Goal: Task Accomplishment & Management: Complete application form

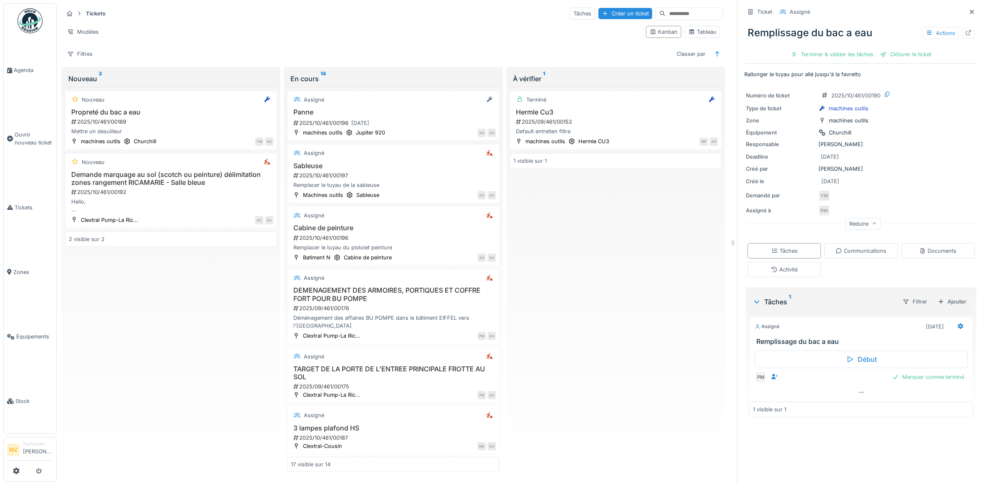
scroll to position [7, 0]
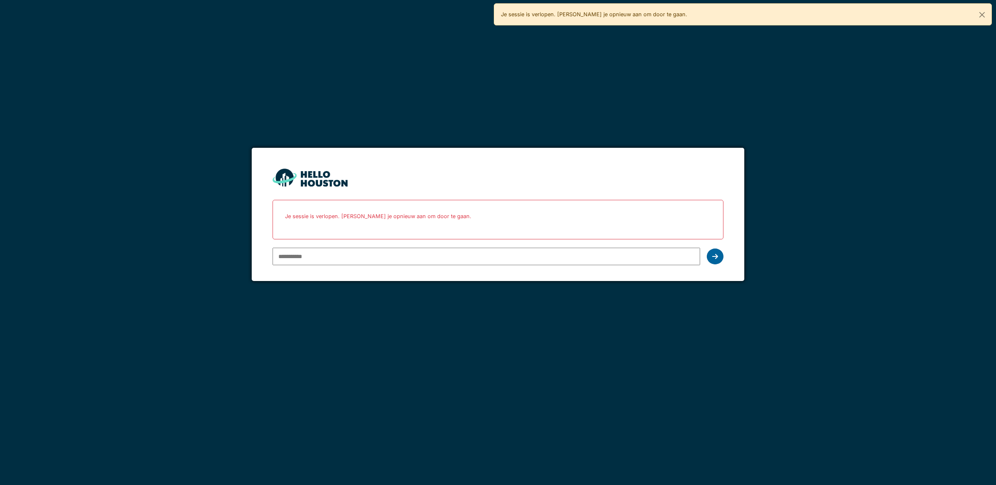
type input "**********"
click at [715, 251] on div at bounding box center [714, 257] width 17 height 16
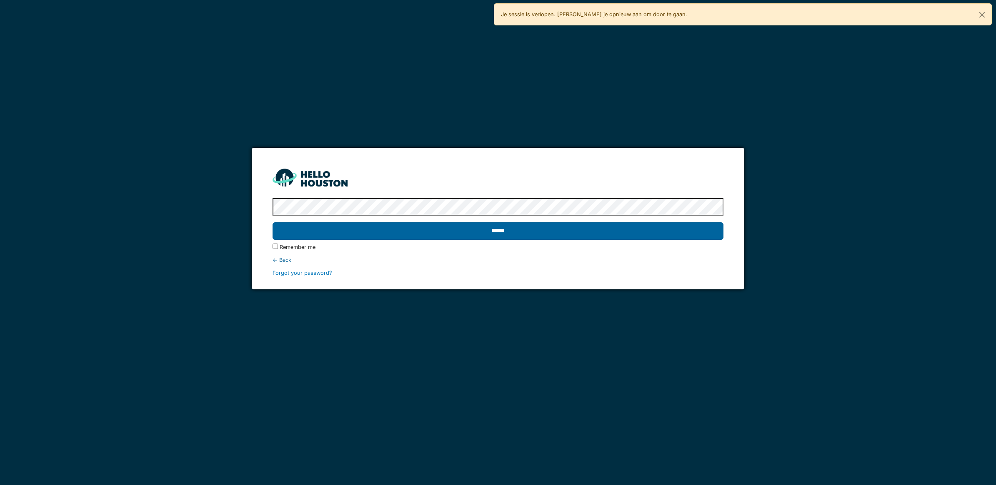
click at [453, 225] on input "******" at bounding box center [497, 230] width 451 height 17
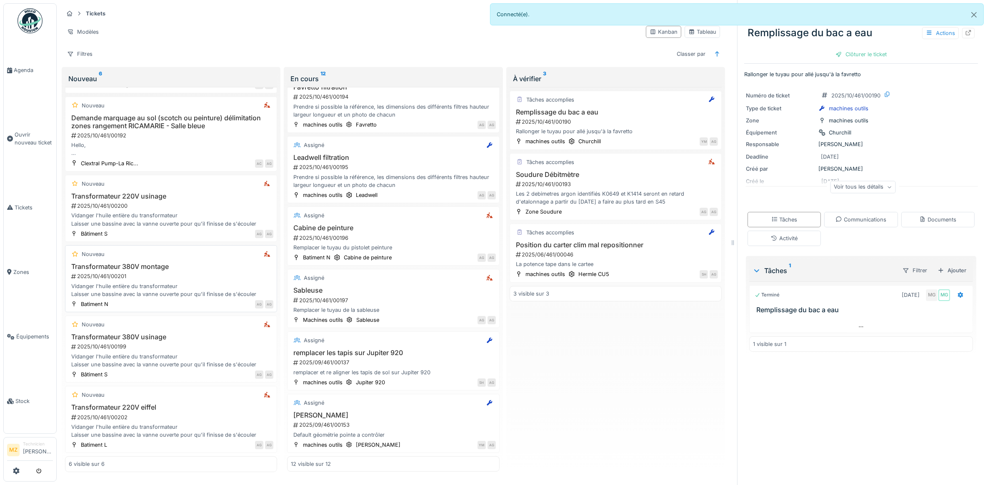
scroll to position [7, 0]
click at [209, 370] on div "AG AG" at bounding box center [192, 374] width 161 height 9
click at [170, 343] on div "2025/10/461/00199" at bounding box center [171, 347] width 203 height 8
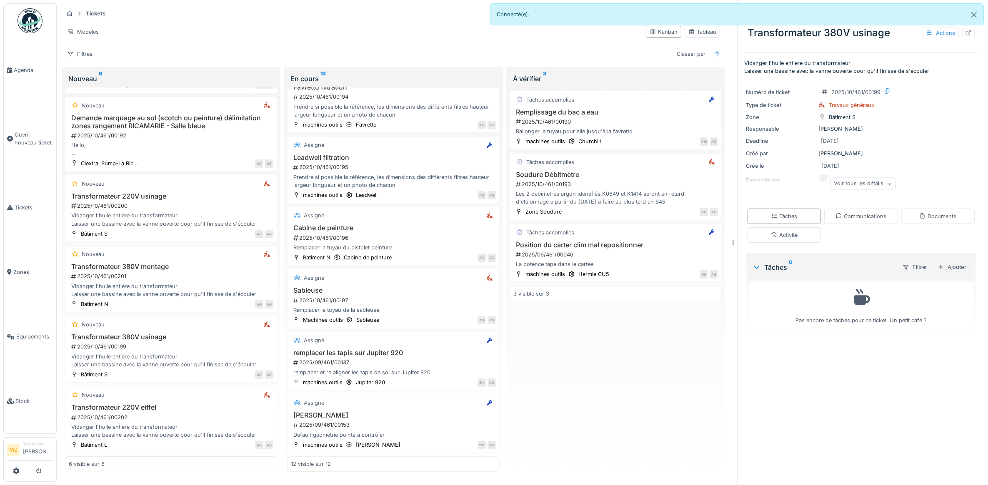
click at [874, 183] on div "Voir tous les détails" at bounding box center [862, 184] width 65 height 12
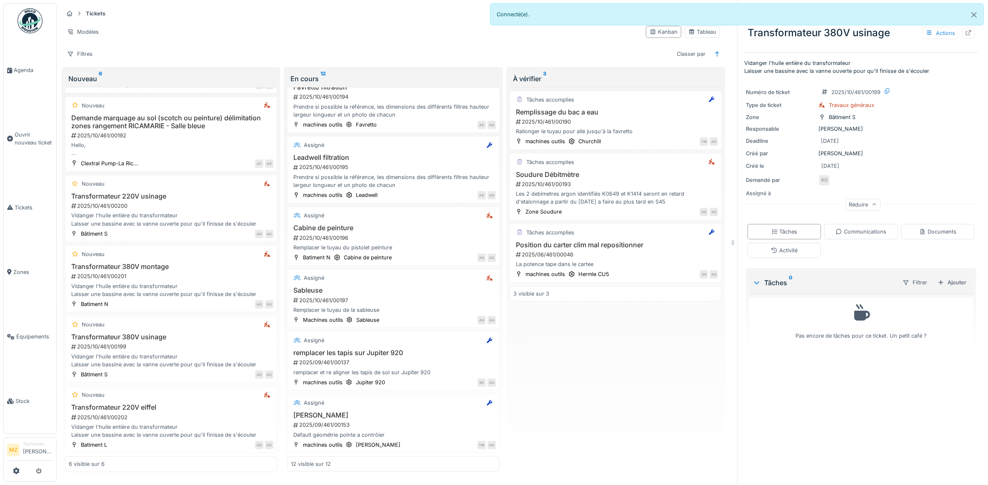
click at [851, 199] on div "Réduire" at bounding box center [862, 205] width 35 height 12
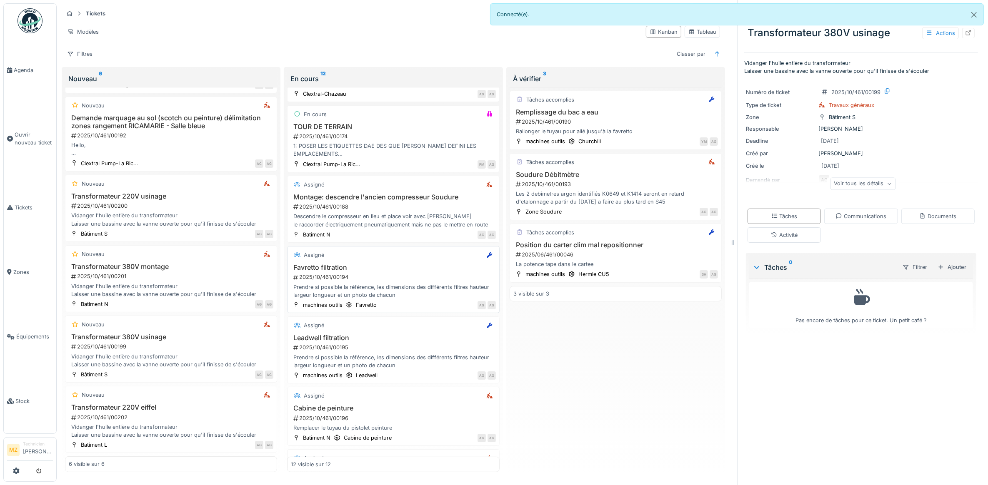
scroll to position [171, 0]
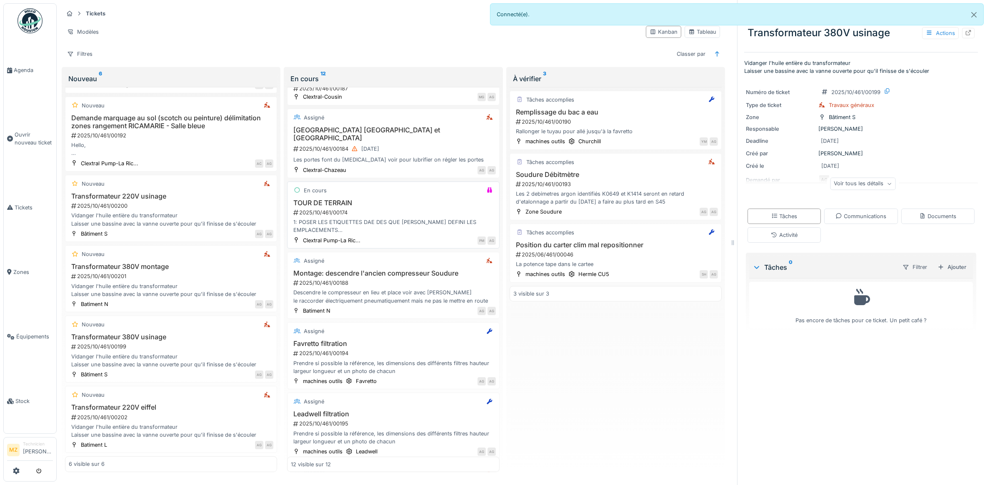
click at [409, 218] on div "1: POSER LES ETIQUETTES DAE DES QUE [PERSON_NAME] DEFINI LES EMPLACEMENTS 2: PO…" at bounding box center [393, 226] width 205 height 16
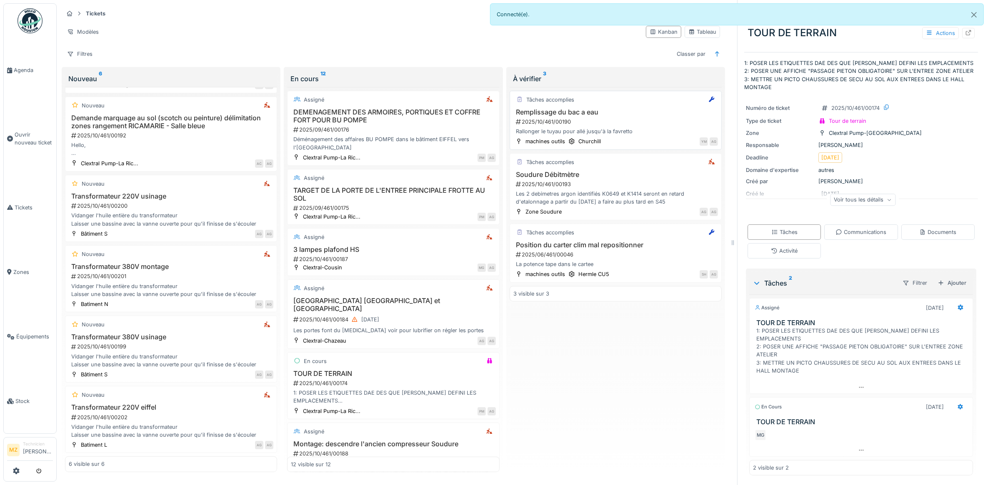
click at [613, 118] on div "2025/10/461/00190" at bounding box center [616, 122] width 203 height 8
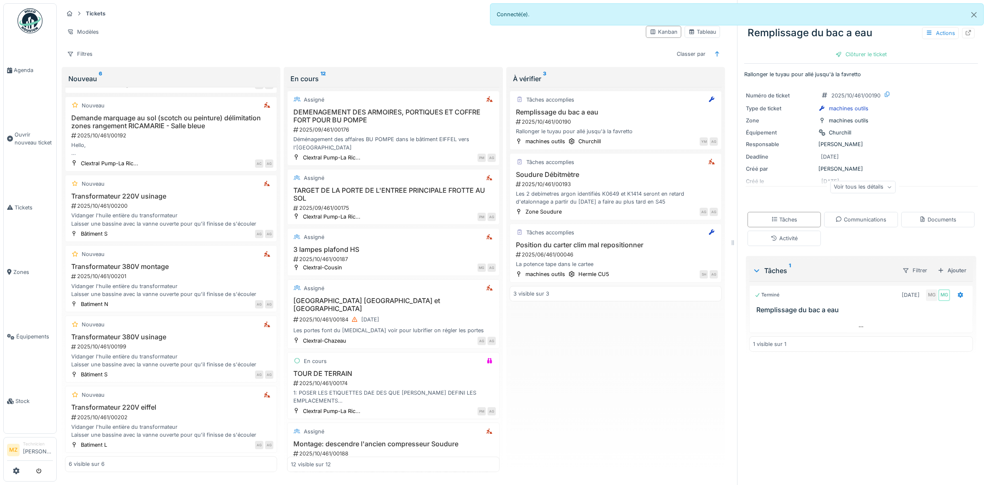
click at [858, 181] on div "Voir tous les détails" at bounding box center [862, 187] width 65 height 12
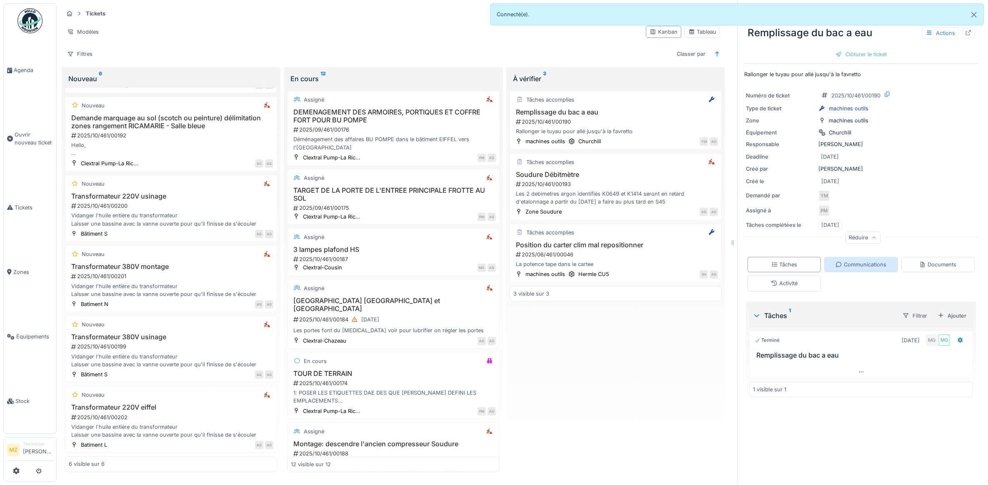
click at [851, 266] on div "Communications" at bounding box center [860, 265] width 51 height 8
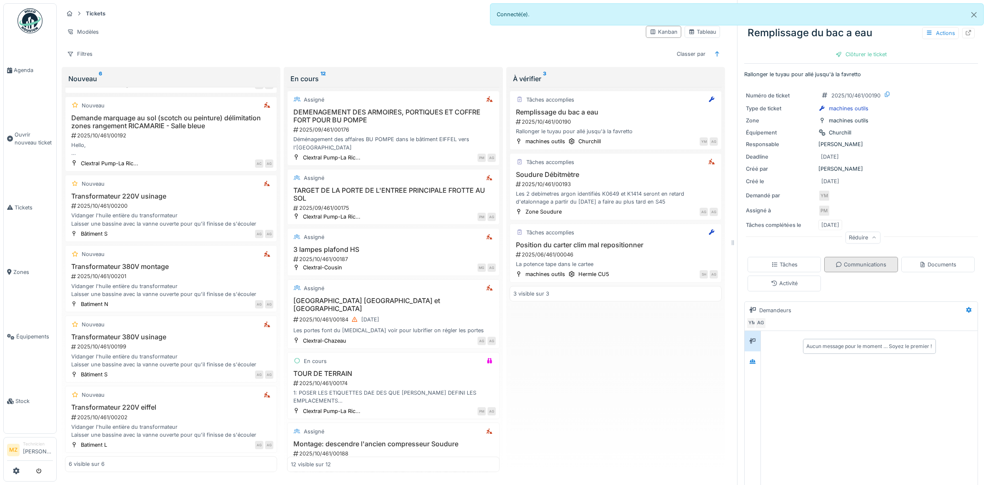
scroll to position [7, 0]
click at [922, 257] on div "Documents" at bounding box center [937, 264] width 73 height 15
click at [793, 276] on div "Activité" at bounding box center [783, 283] width 73 height 15
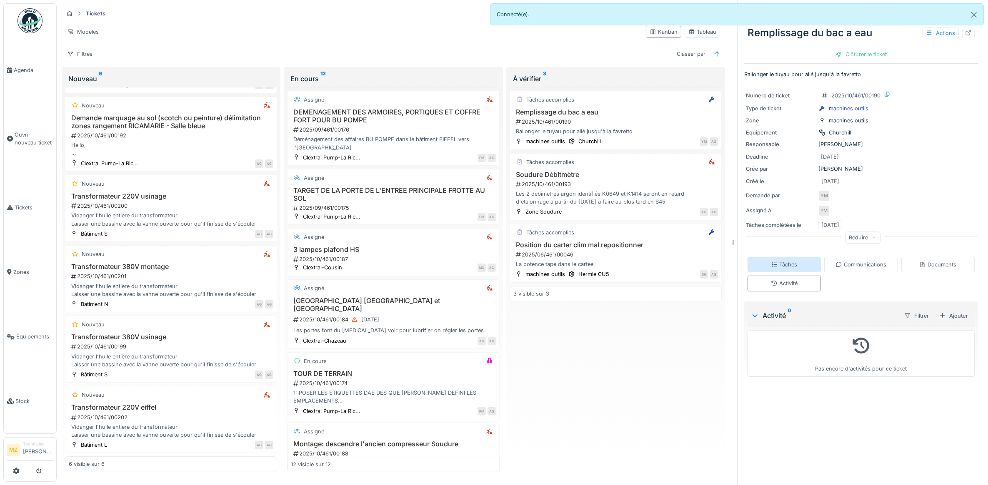
click at [791, 261] on div "Tâches" at bounding box center [783, 264] width 73 height 15
click at [653, 251] on div "2025/06/461/00046" at bounding box center [616, 255] width 203 height 8
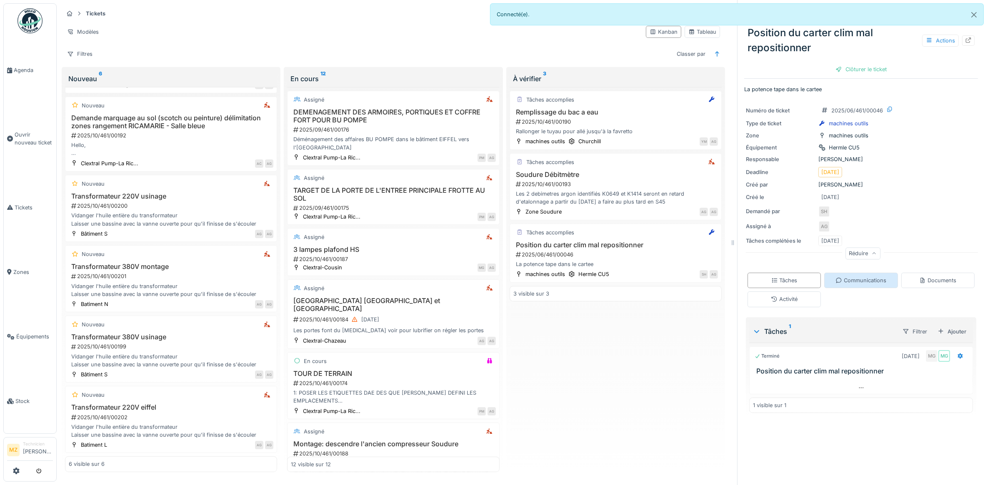
click at [871, 273] on div "Communications" at bounding box center [860, 280] width 73 height 15
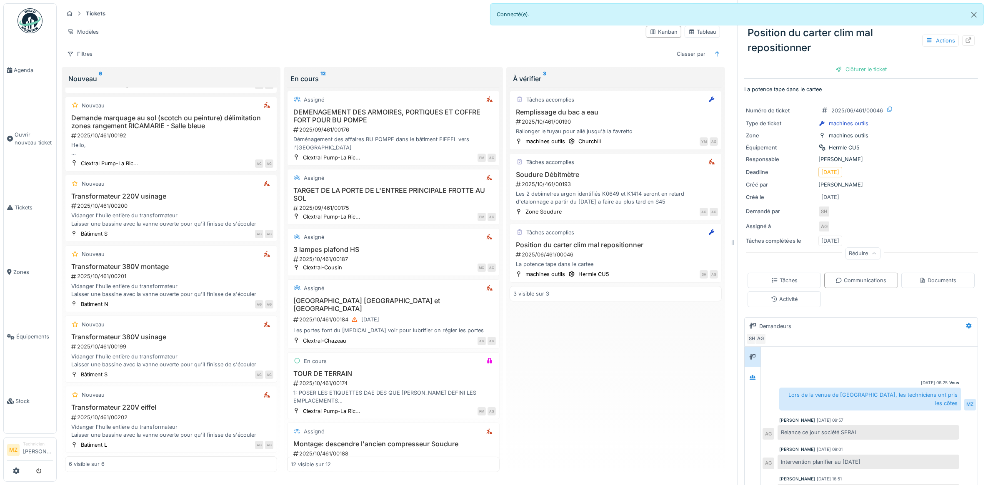
scroll to position [85, 0]
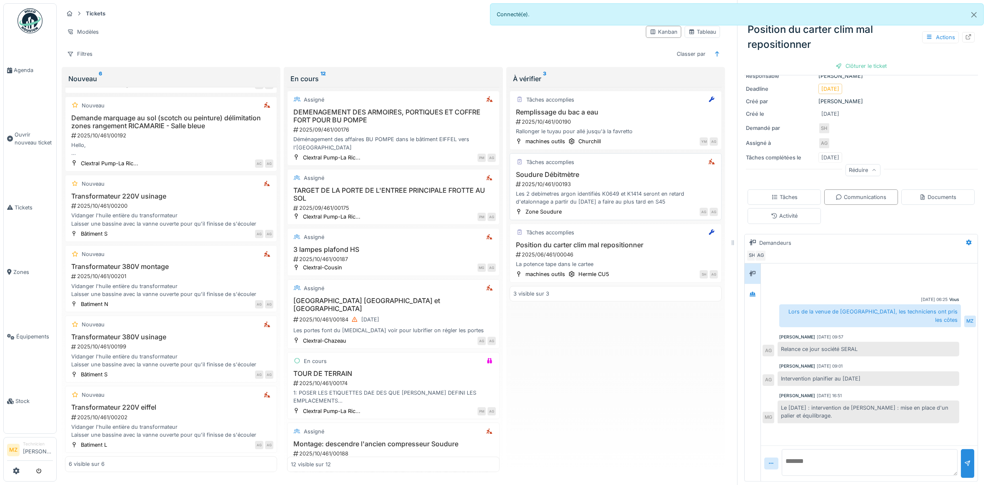
click at [625, 207] on div "AG AG" at bounding box center [642, 211] width 152 height 9
click at [621, 194] on div "Les 2 debimetres argon identifiés K0649 et K1414 seront en retard d'etalonnage …" at bounding box center [615, 198] width 205 height 16
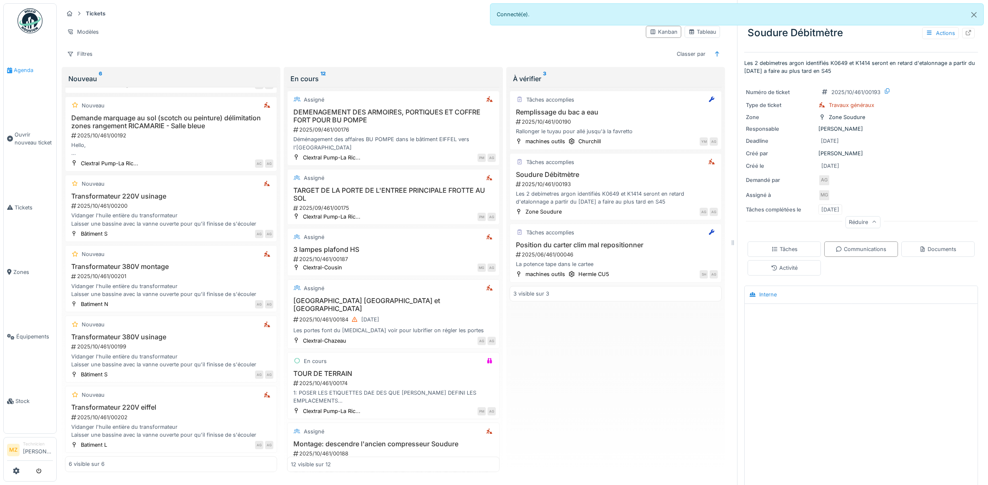
click at [36, 72] on span "Agenda" at bounding box center [33, 70] width 39 height 8
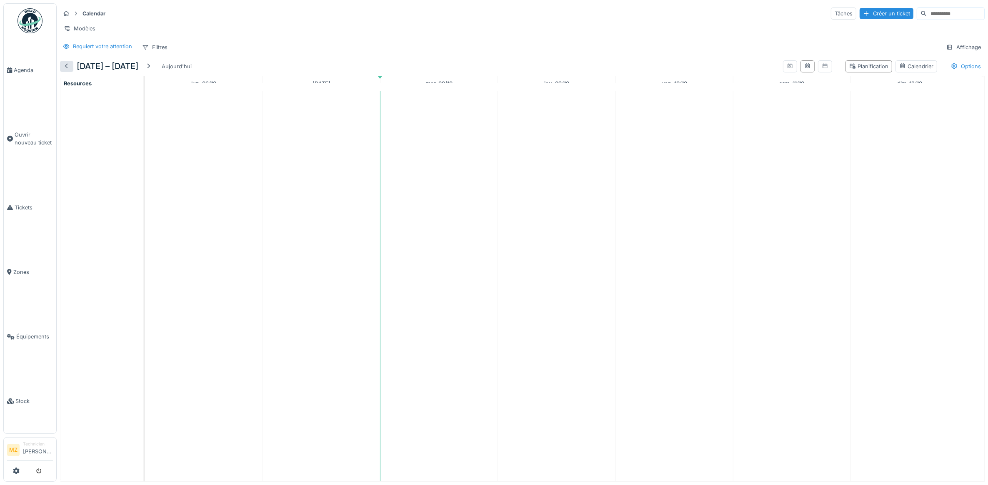
click at [69, 70] on div at bounding box center [66, 66] width 7 height 8
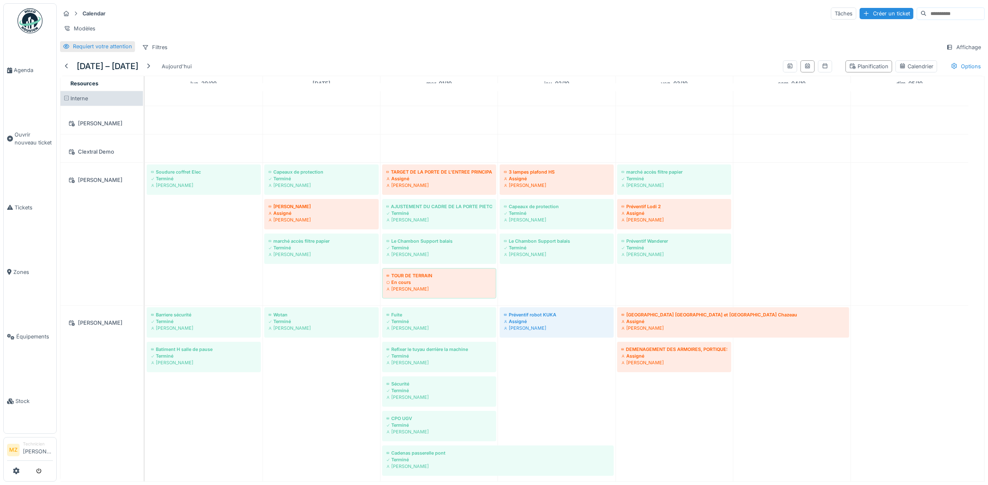
click at [79, 50] on div "Requiert votre attention" at bounding box center [102, 46] width 59 height 8
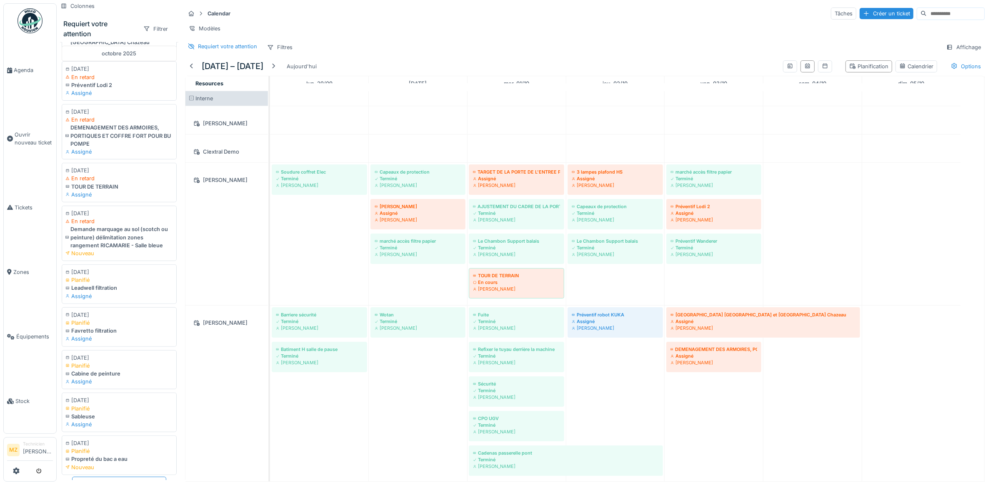
scroll to position [446, 0]
click at [277, 70] on div at bounding box center [273, 66] width 7 height 8
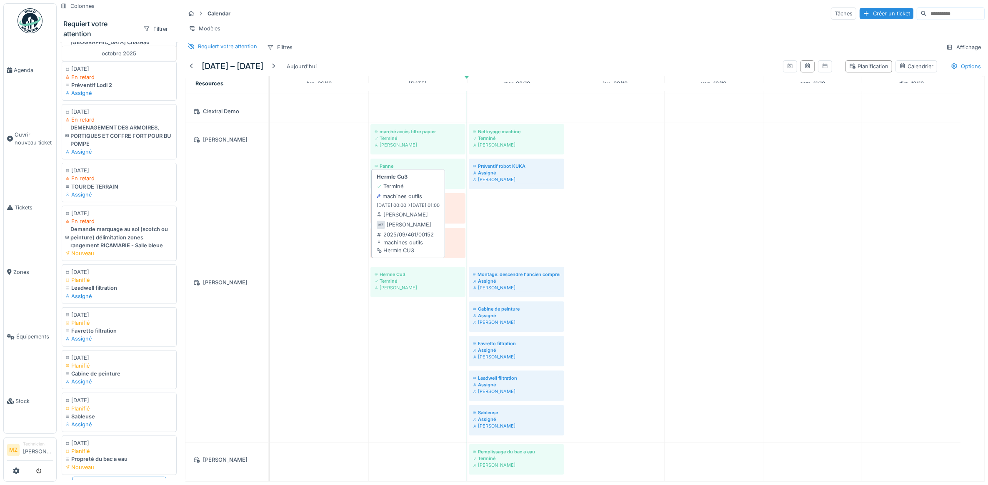
scroll to position [7, 0]
click at [859, 8] on div "Créer un ticket" at bounding box center [886, 13] width 54 height 11
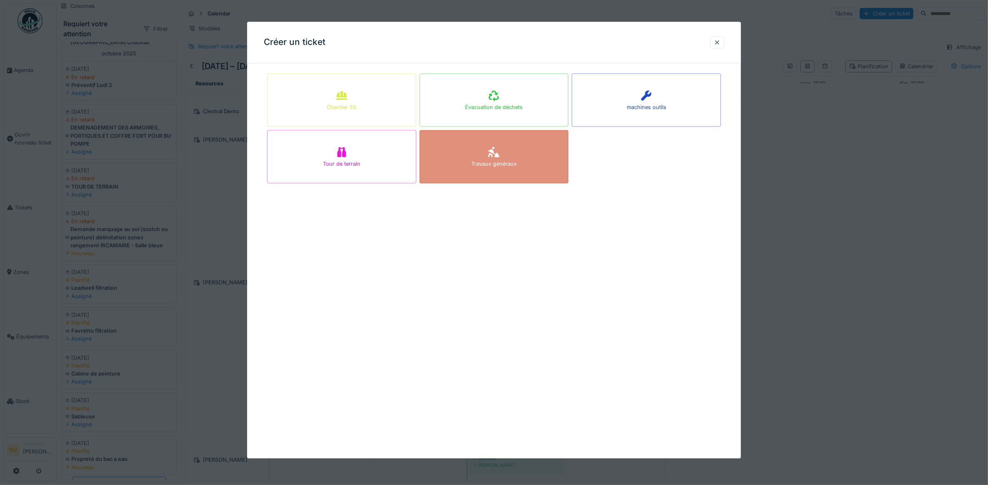
click at [524, 152] on div "Travaux généraux" at bounding box center [493, 156] width 149 height 53
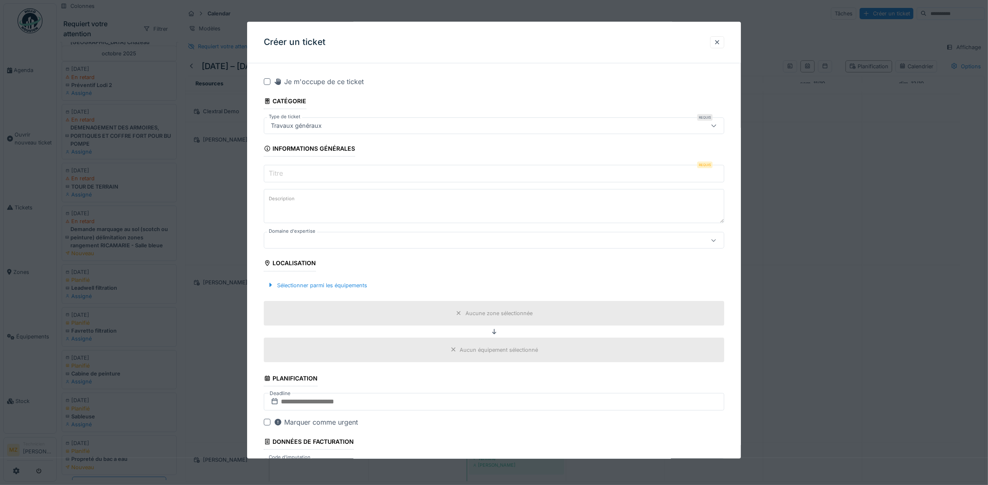
click at [465, 177] on input "Titre" at bounding box center [494, 173] width 461 height 17
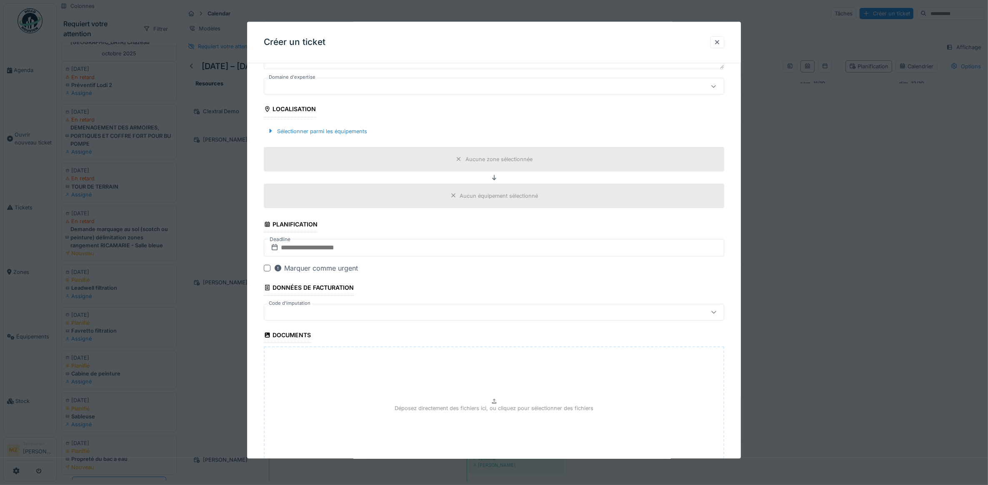
scroll to position [156, 0]
type input "**********"
click at [351, 246] on input "text" at bounding box center [494, 245] width 461 height 17
click at [486, 317] on div "8" at bounding box center [482, 314] width 11 height 12
click at [381, 312] on div at bounding box center [467, 310] width 401 height 9
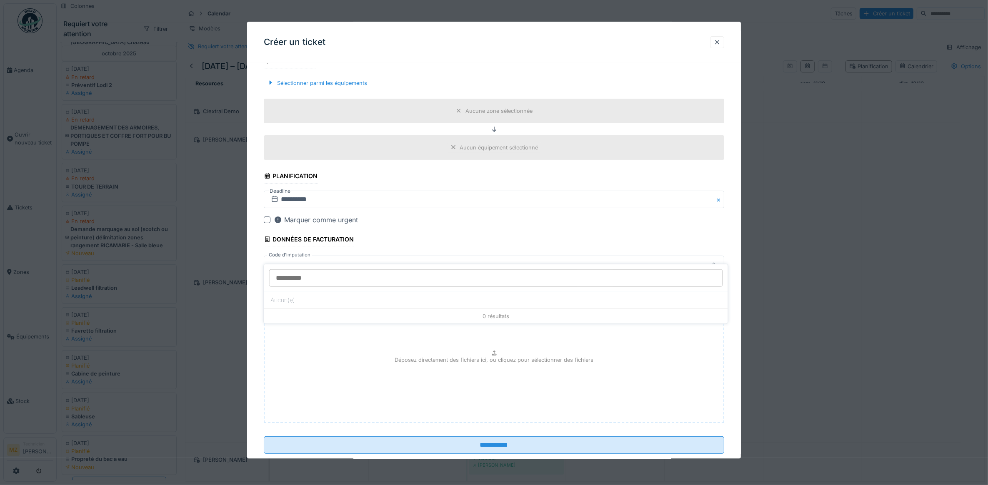
scroll to position [223, 0]
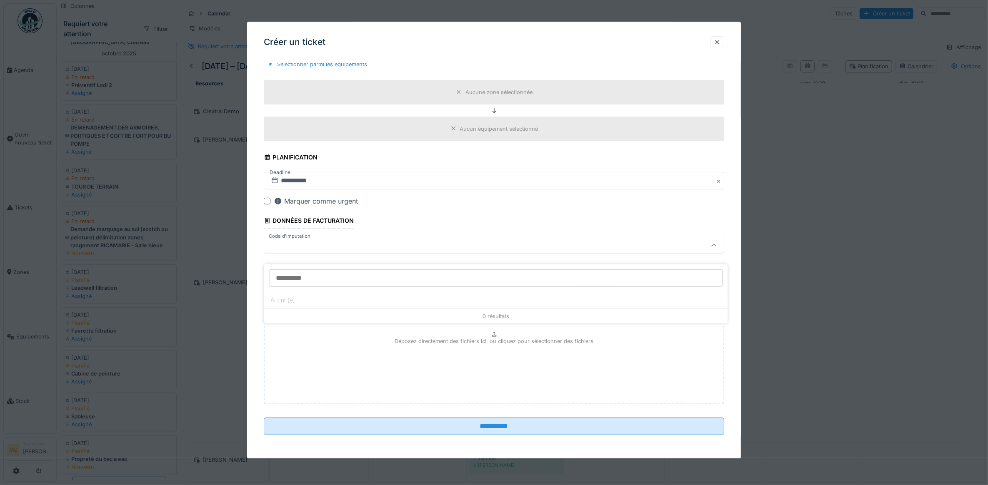
click at [334, 344] on div "Déposez directement des fichiers ici, ou cliquez pour sélectionner des fichiers" at bounding box center [494, 342] width 461 height 125
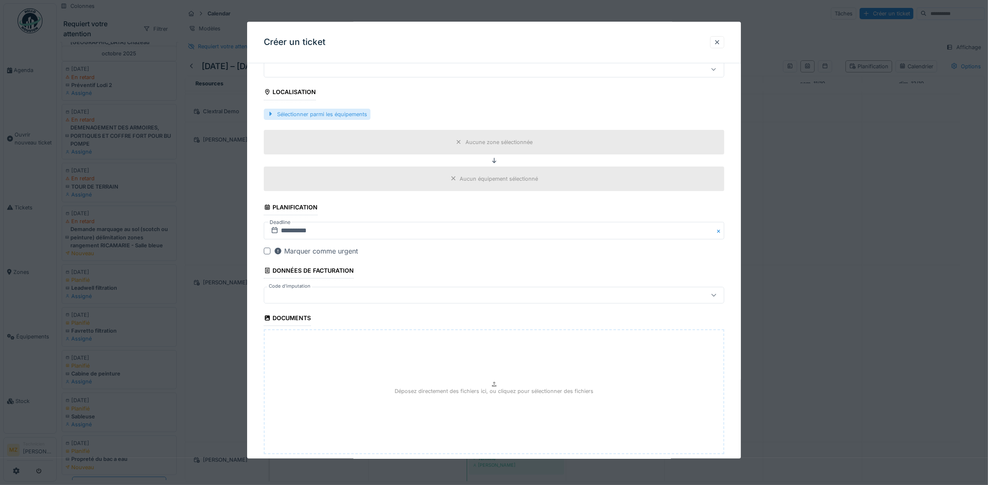
click at [332, 114] on div "Sélectionner parmi les équipements" at bounding box center [317, 114] width 107 height 11
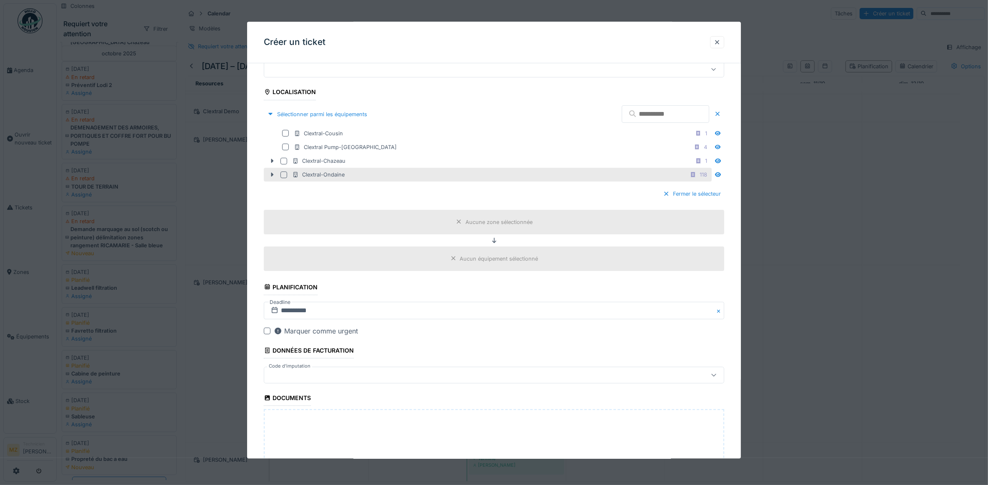
click at [284, 174] on div at bounding box center [283, 175] width 7 height 7
click at [282, 173] on div at bounding box center [283, 175] width 5 height 8
click at [273, 177] on icon at bounding box center [272, 174] width 7 height 5
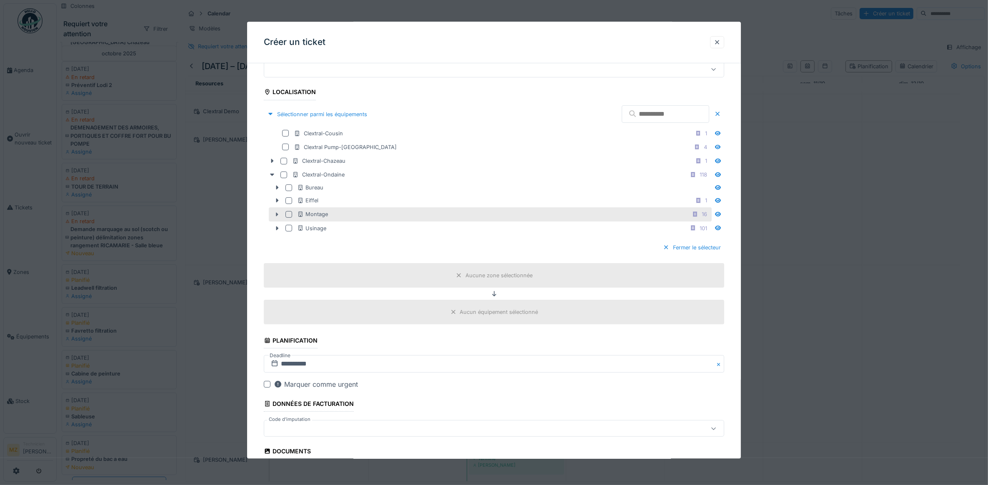
click at [275, 214] on icon at bounding box center [277, 214] width 7 height 5
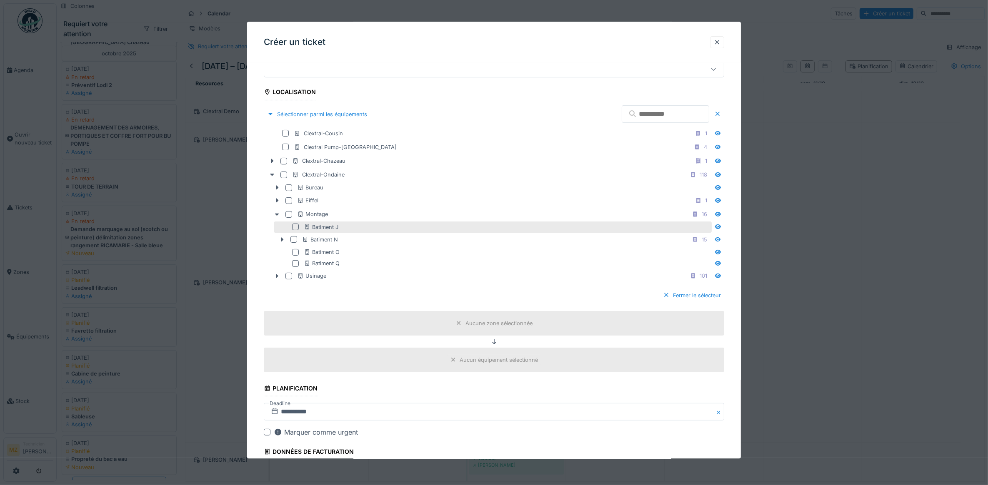
click at [294, 230] on div at bounding box center [295, 227] width 7 height 7
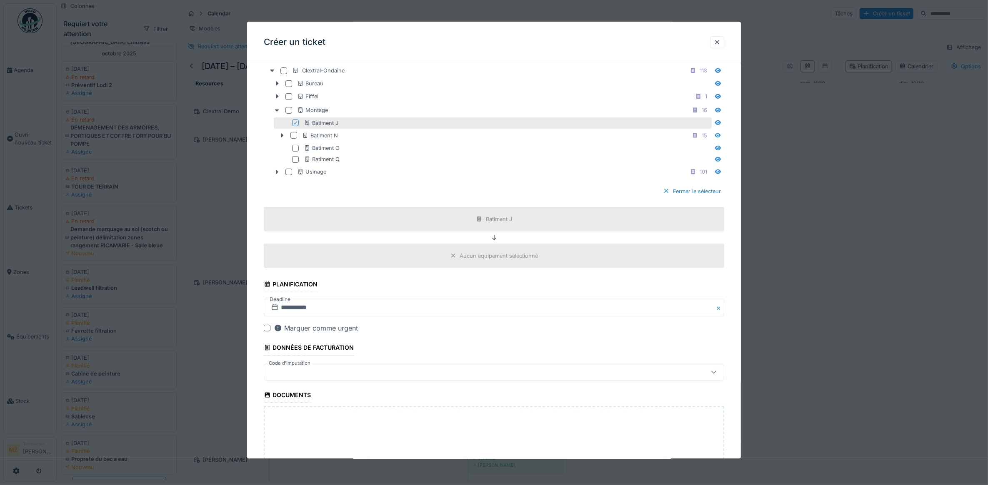
click at [501, 259] on div "Aucun équipement sélectionné" at bounding box center [499, 256] width 78 height 8
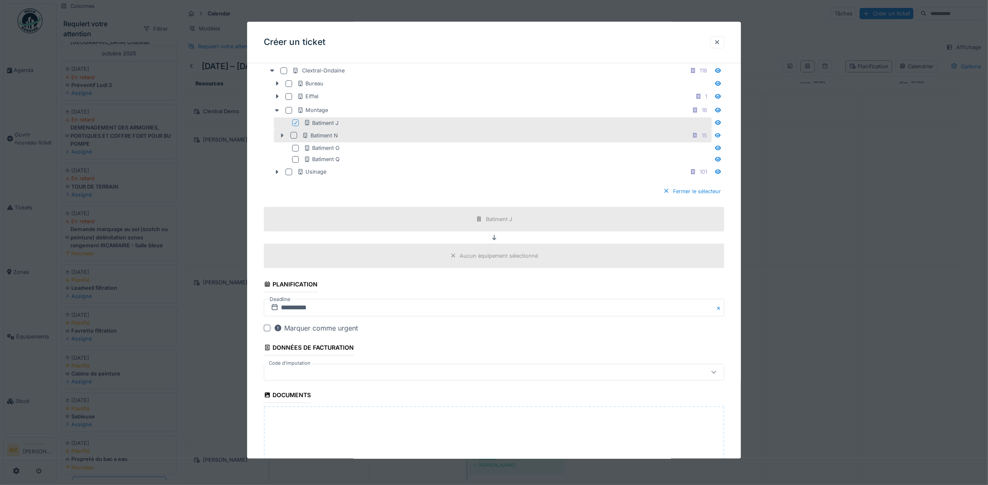
click at [282, 138] on icon at bounding box center [282, 135] width 7 height 5
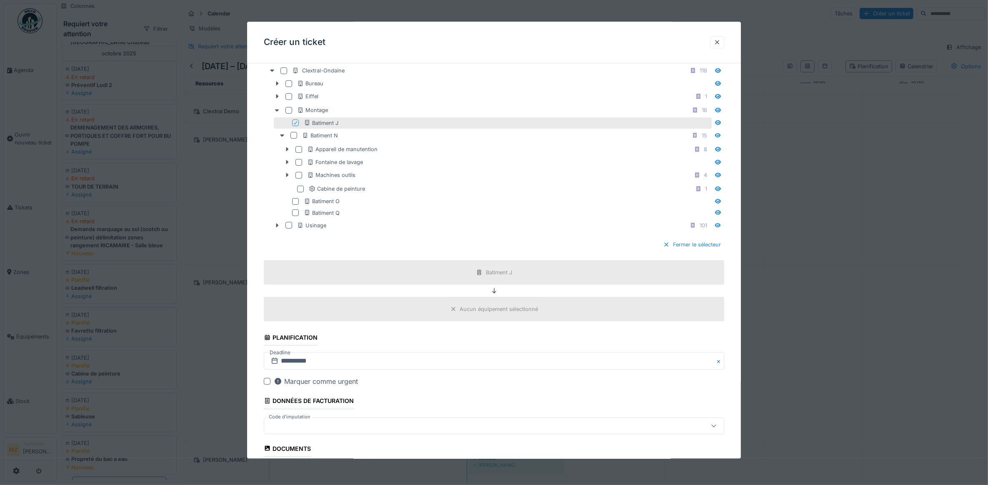
click at [294, 124] on icon at bounding box center [295, 123] width 5 height 4
click at [286, 165] on icon at bounding box center [287, 162] width 7 height 5
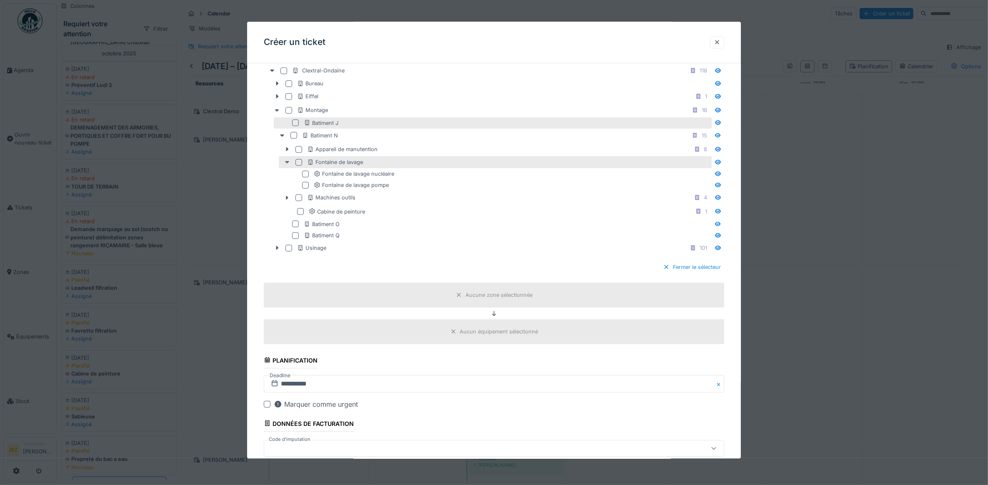
click at [289, 163] on icon at bounding box center [287, 162] width 7 height 5
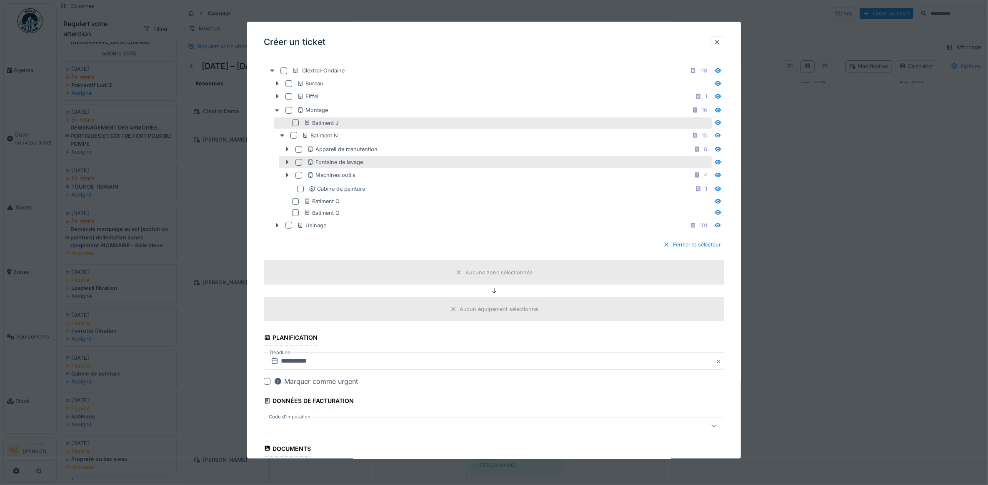
click at [301, 166] on div at bounding box center [298, 162] width 7 height 7
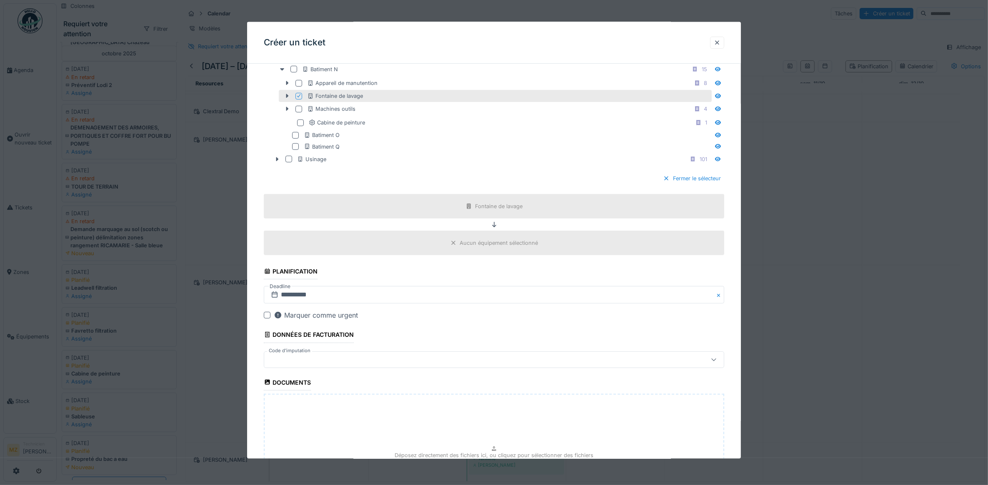
scroll to position [460, 0]
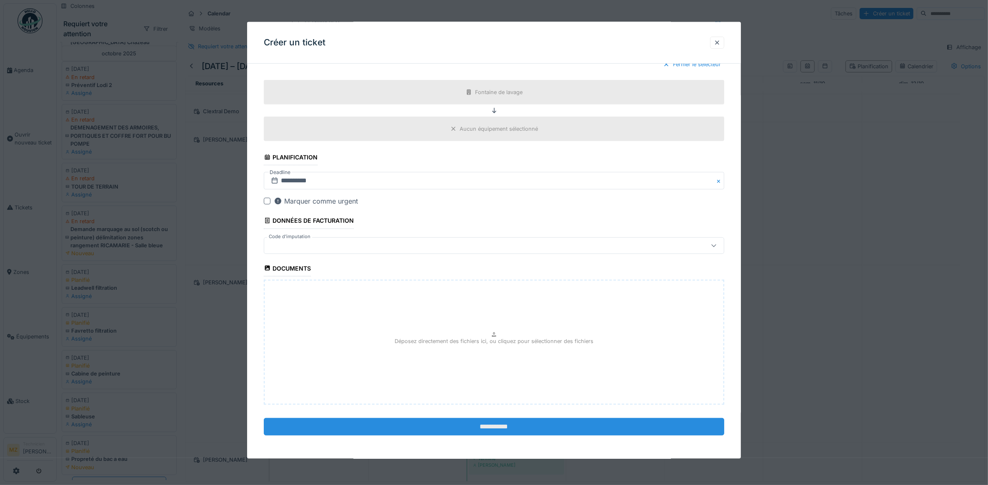
click at [526, 423] on input "**********" at bounding box center [494, 426] width 461 height 17
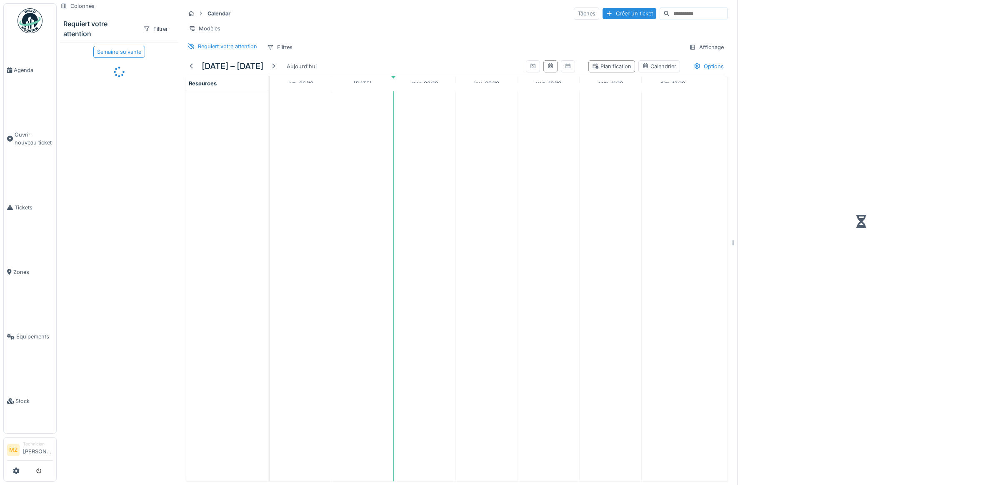
scroll to position [7, 0]
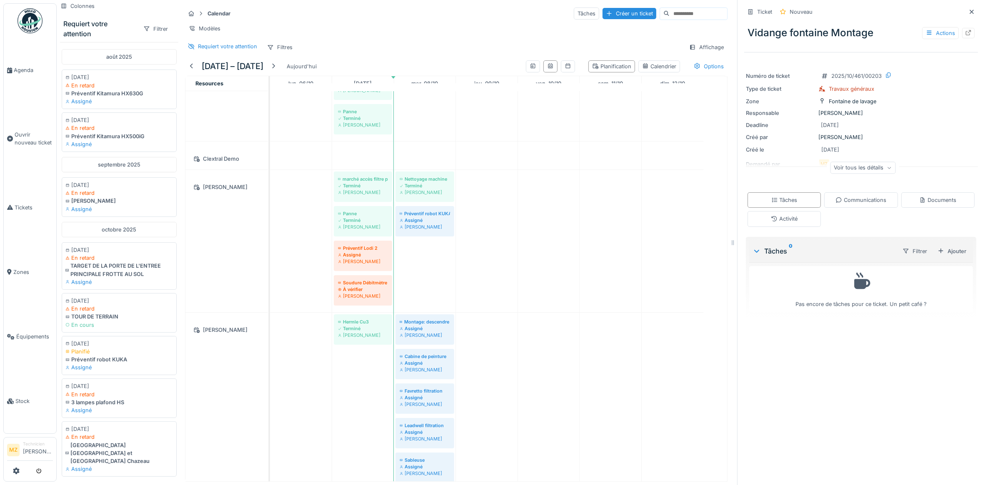
scroll to position [102, 0]
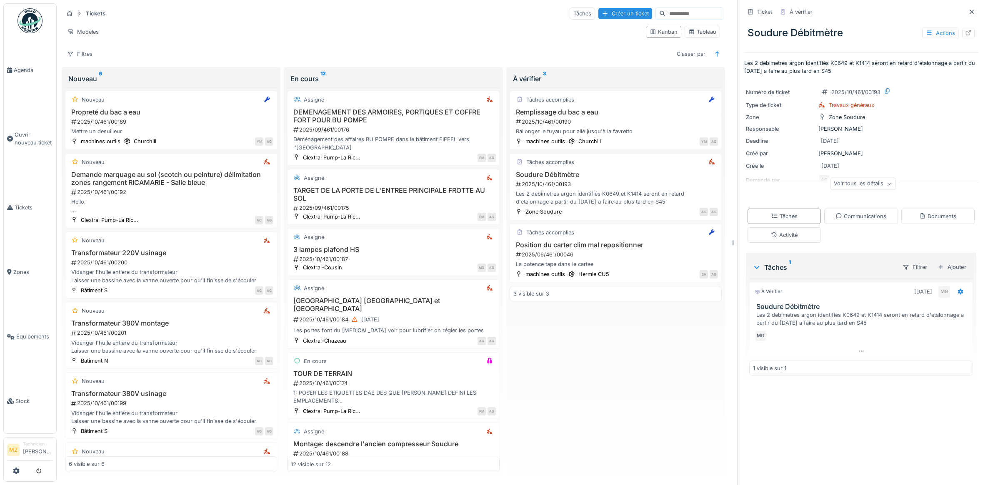
scroll to position [7, 0]
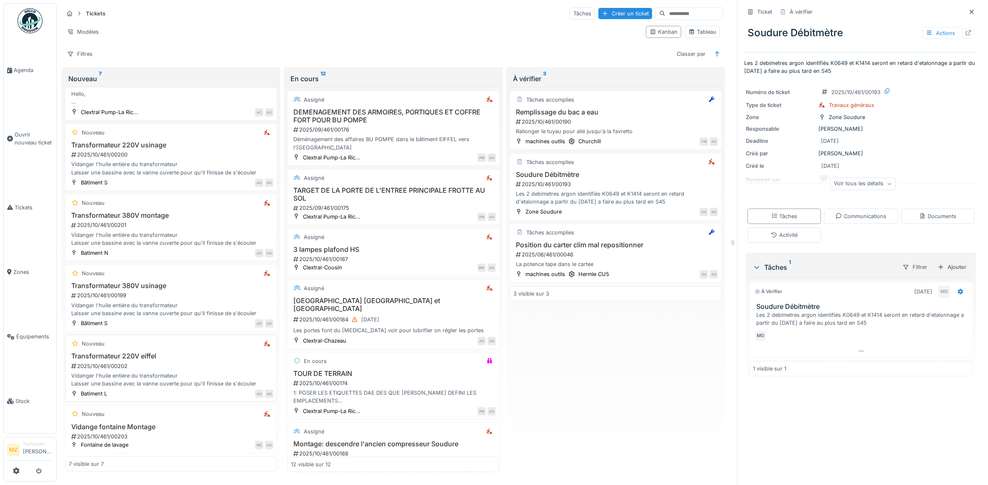
scroll to position [7, 0]
click at [207, 423] on h3 "Vidange fontaine Montage" at bounding box center [171, 427] width 205 height 8
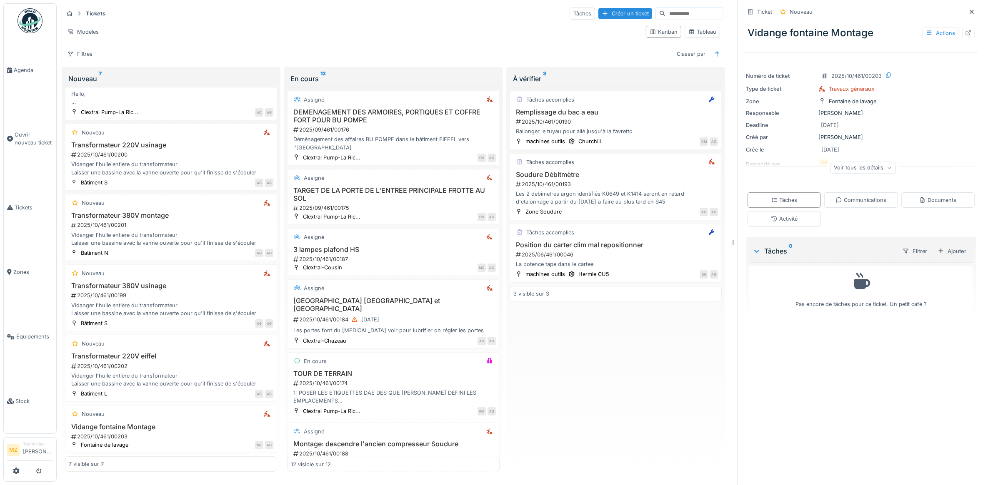
click at [836, 167] on div "Voir tous les détails" at bounding box center [862, 168] width 65 height 12
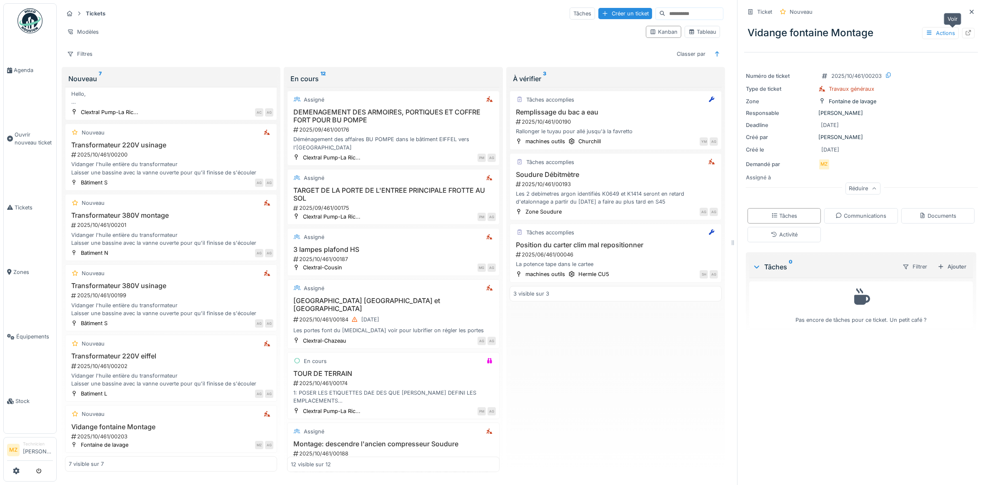
click at [962, 30] on div at bounding box center [968, 33] width 12 height 10
click at [219, 423] on h3 "Vidange fontaine Montage" at bounding box center [171, 427] width 205 height 8
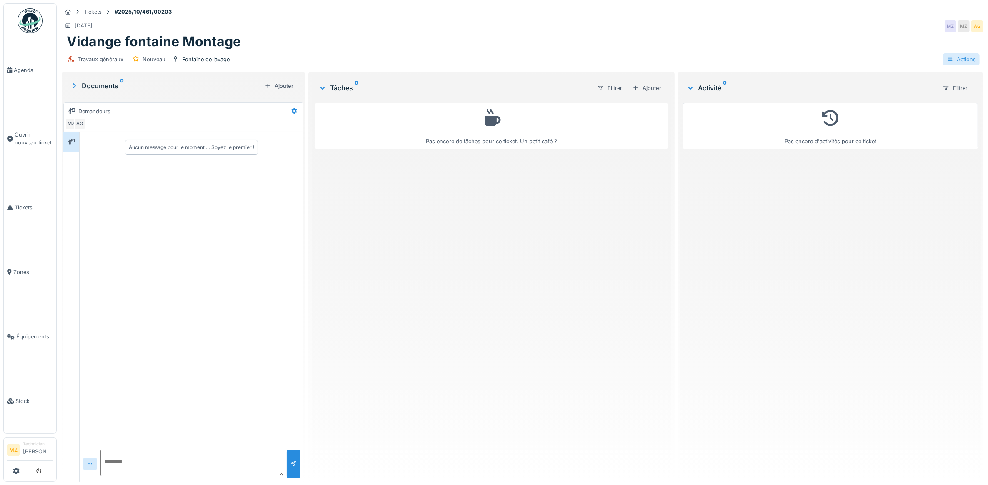
click at [967, 60] on div "Actions" at bounding box center [961, 59] width 37 height 12
click at [531, 59] on div "Travaux généraux Nouveau Fontaine de lavage Actions" at bounding box center [522, 59] width 921 height 19
click at [953, 58] on div "Actions" at bounding box center [961, 59] width 37 height 12
click at [711, 152] on div "Pas encore d'activités pour ce ticket" at bounding box center [830, 287] width 295 height 376
click at [606, 85] on div "Filtrer" at bounding box center [610, 88] width 32 height 12
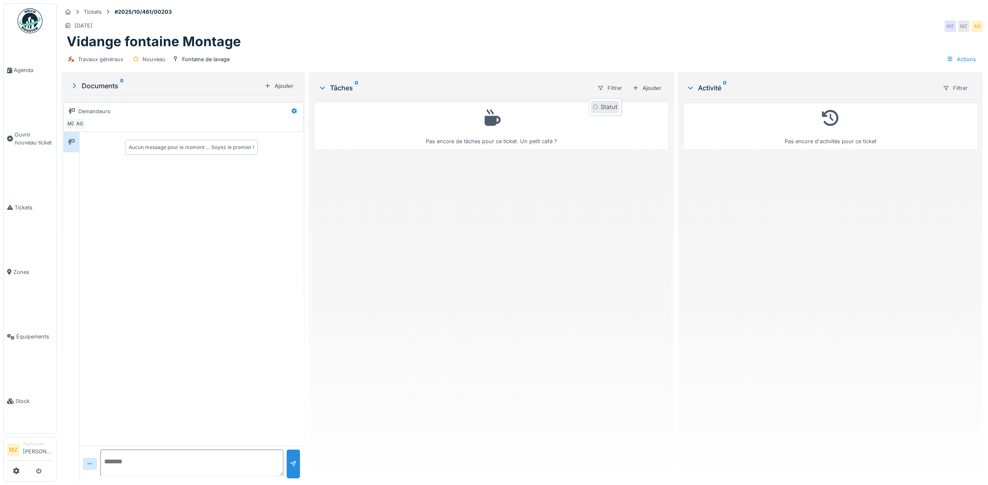
click at [611, 110] on div "Statut" at bounding box center [605, 107] width 28 height 12
click at [574, 222] on div "Aucune tâche trouvée pour les filtres sélectionnés" at bounding box center [491, 293] width 353 height 364
click at [329, 109] on div "Statut" at bounding box center [336, 105] width 15 height 8
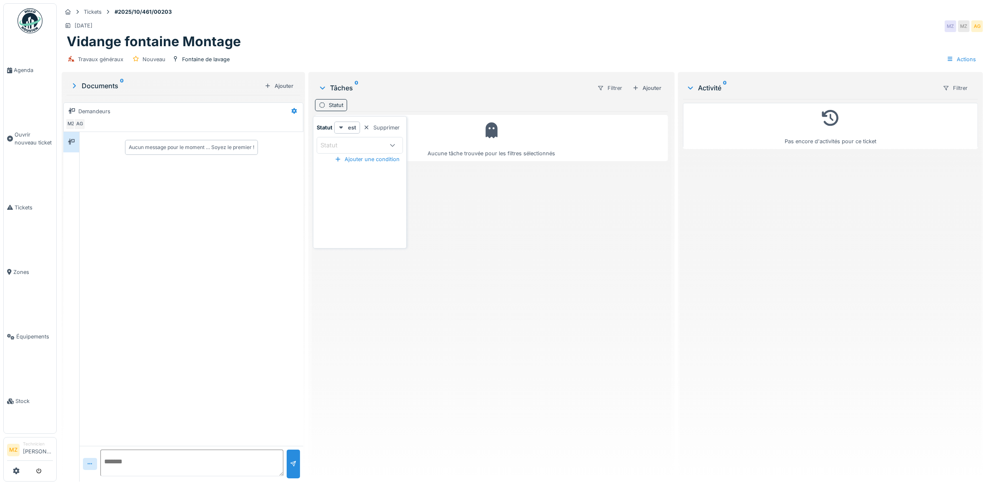
click at [532, 217] on div "Aucune tâche trouvée pour les filtres sélectionnés" at bounding box center [491, 293] width 353 height 364
